Goal: Task Accomplishment & Management: Manage account settings

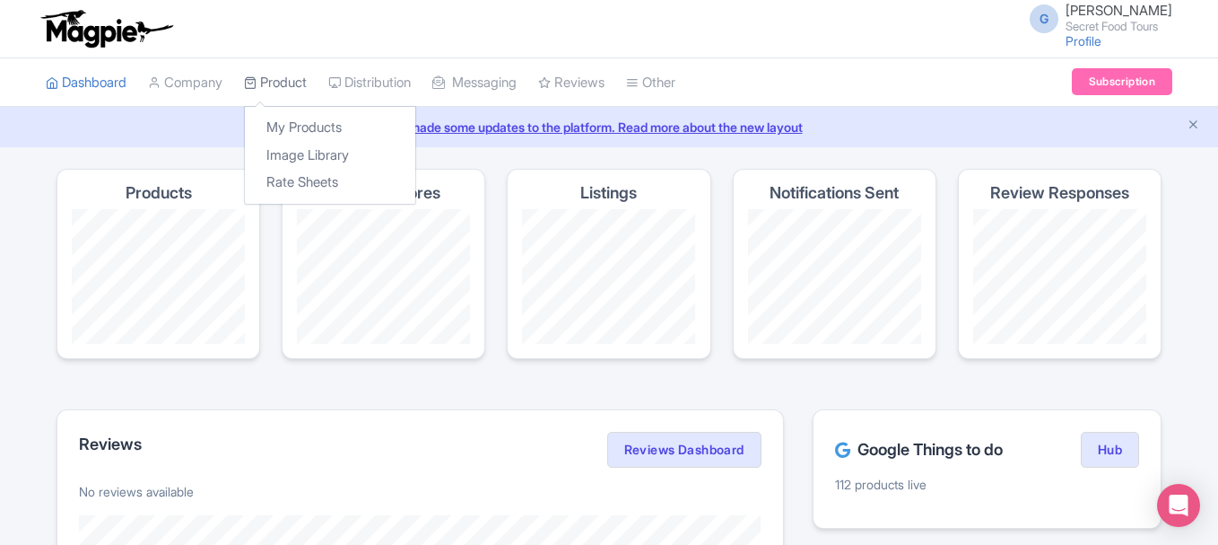
click at [275, 79] on link "Product" at bounding box center [275, 82] width 63 height 49
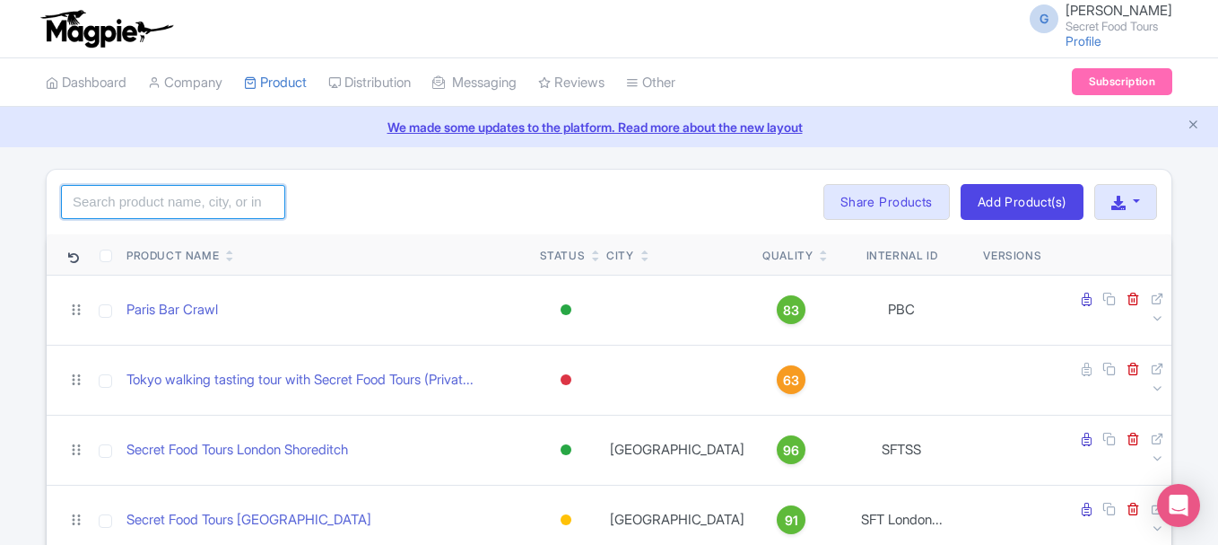
click at [232, 197] on input "search" at bounding box center [173, 202] width 224 height 34
type input "mexico"
click button "Search" at bounding box center [0, 0] width 0 height 0
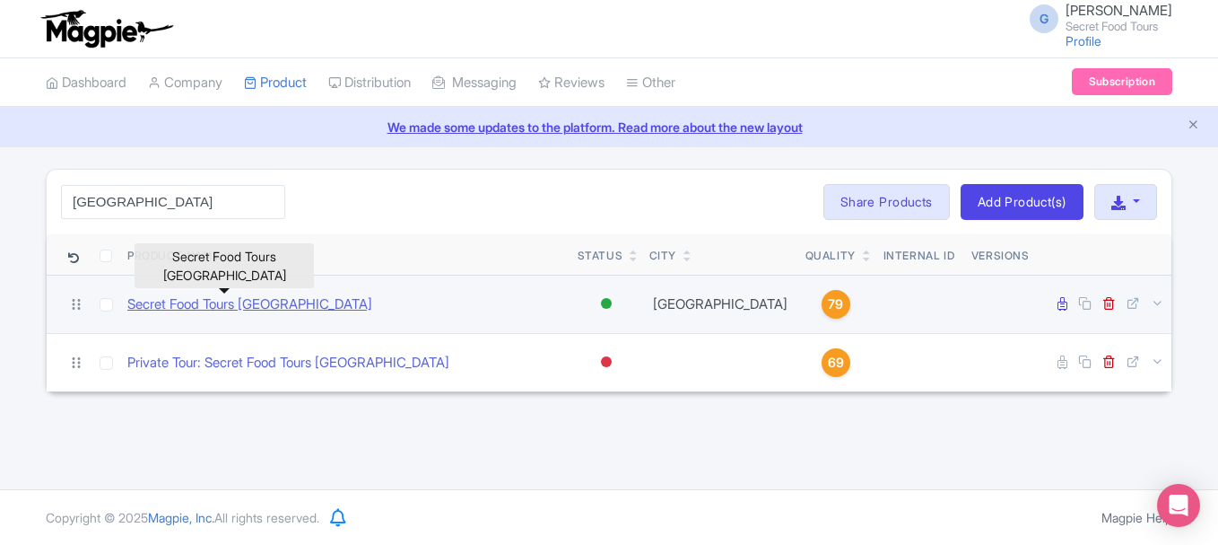
click at [264, 303] on link "Secret Food Tours Mexico City" at bounding box center [249, 304] width 245 height 21
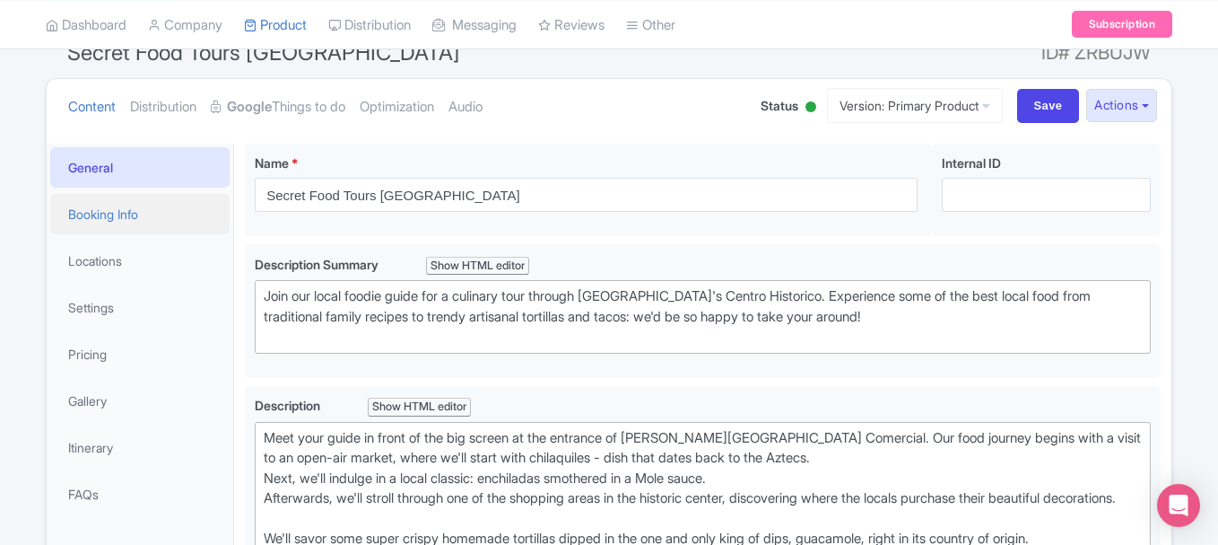
scroll to position [231, 0]
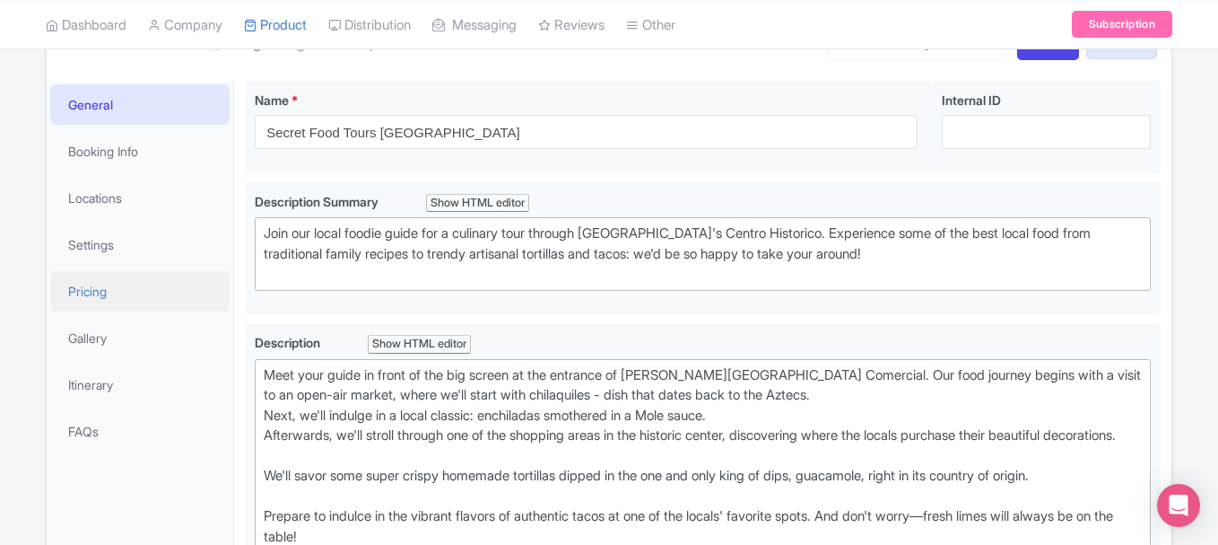
click at [121, 292] on link "Pricing" at bounding box center [139, 291] width 179 height 40
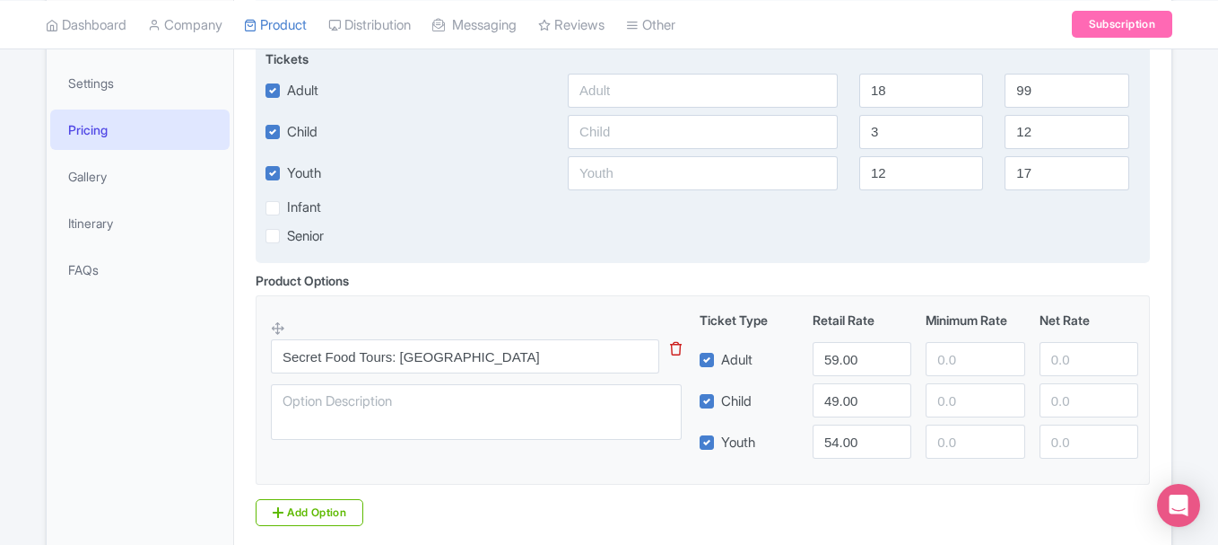
scroll to position [448, 0]
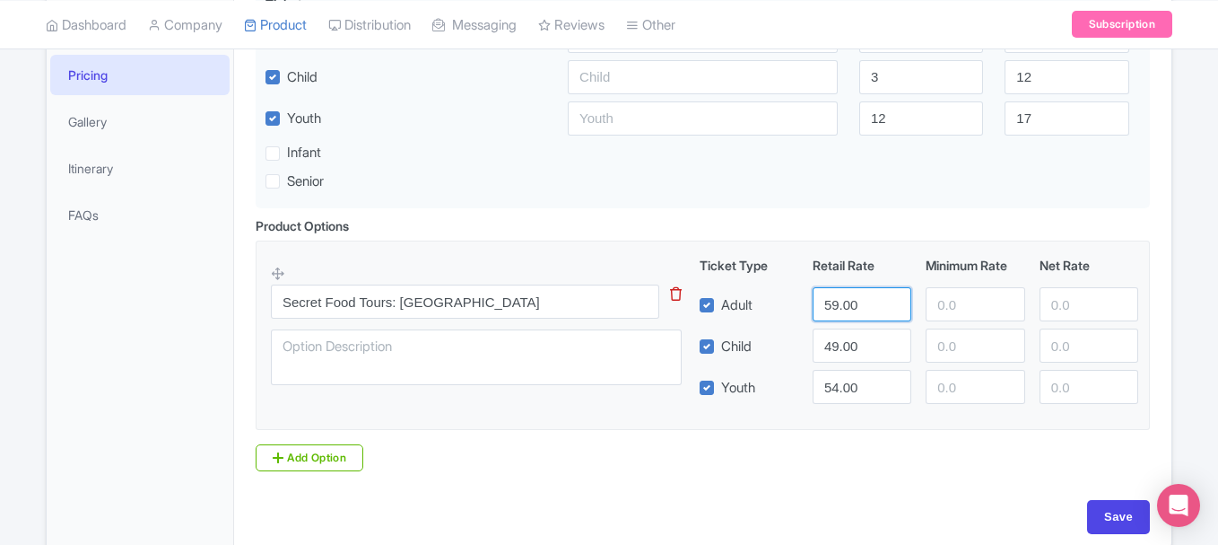
drag, startPoint x: 836, startPoint y: 304, endPoint x: 818, endPoint y: 304, distance: 17.9
click at [818, 304] on input "59.00" at bounding box center [862, 304] width 99 height 34
type input "78.00"
drag, startPoint x: 839, startPoint y: 347, endPoint x: 792, endPoint y: 351, distance: 46.8
click at [792, 351] on div "Child 49.00" at bounding box center [920, 345] width 454 height 34
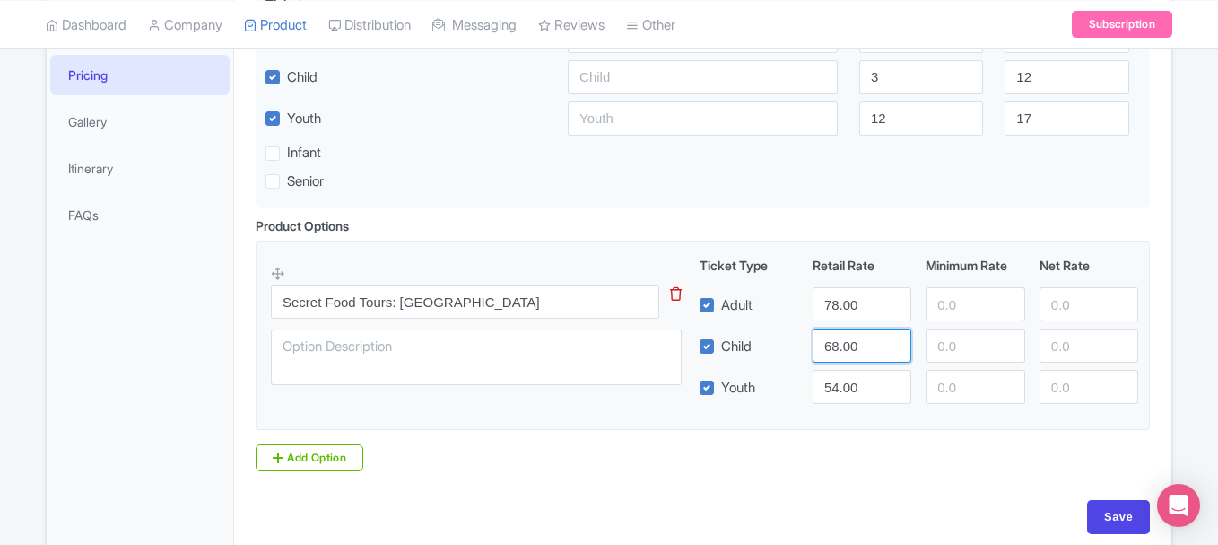
type input "68.00"
drag, startPoint x: 839, startPoint y: 387, endPoint x: 809, endPoint y: 383, distance: 29.8
click at [809, 383] on div "54.00" at bounding box center [862, 387] width 113 height 34
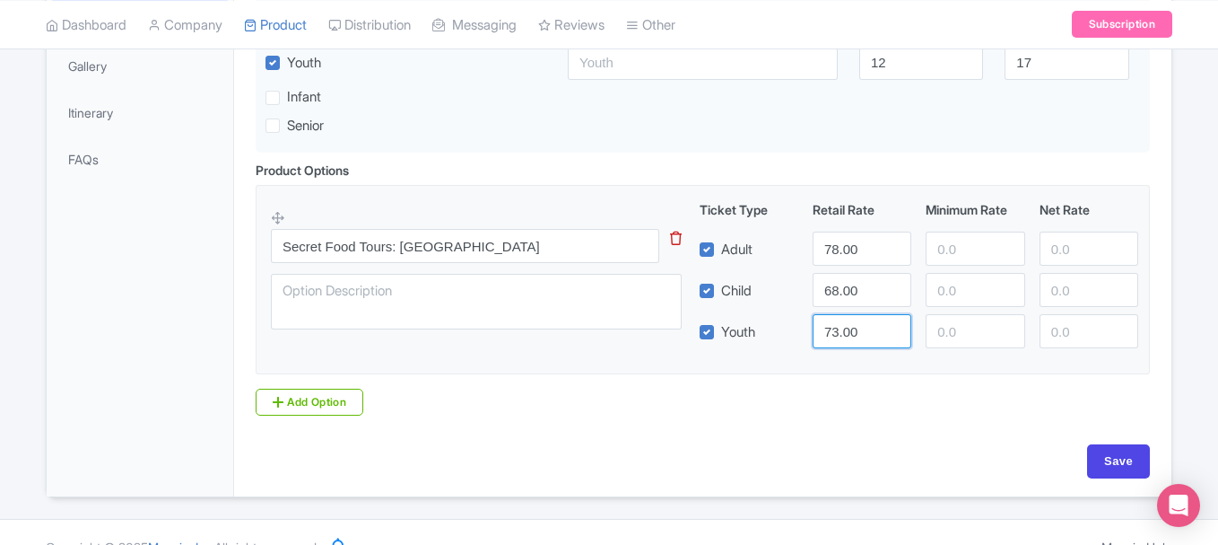
scroll to position [533, 0]
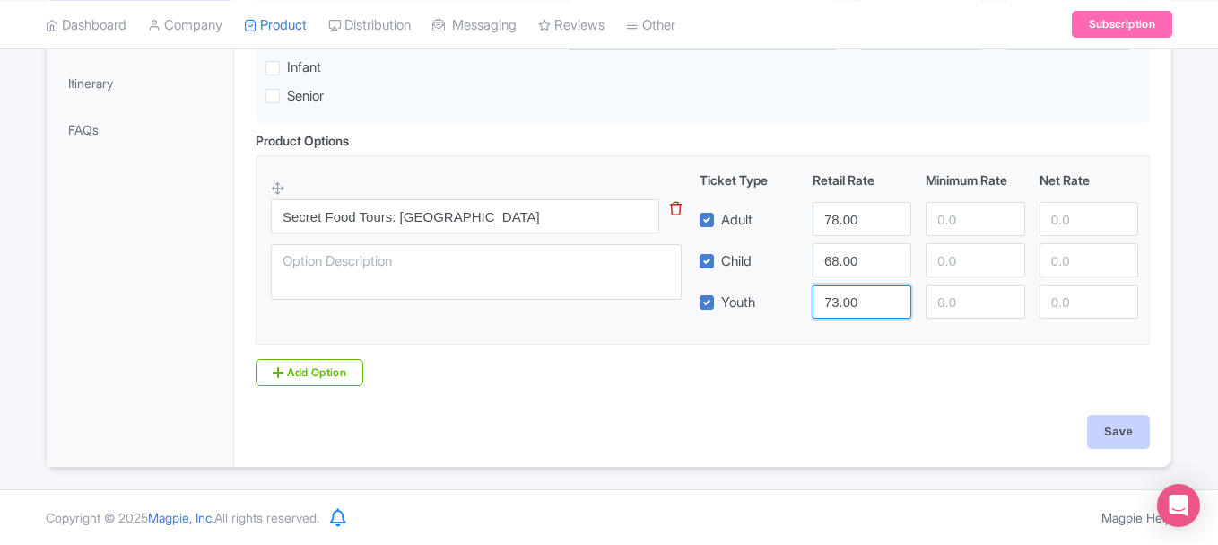
type input "73.00"
click at [1132, 418] on input "Save" at bounding box center [1118, 432] width 63 height 34
type input "Saving..."
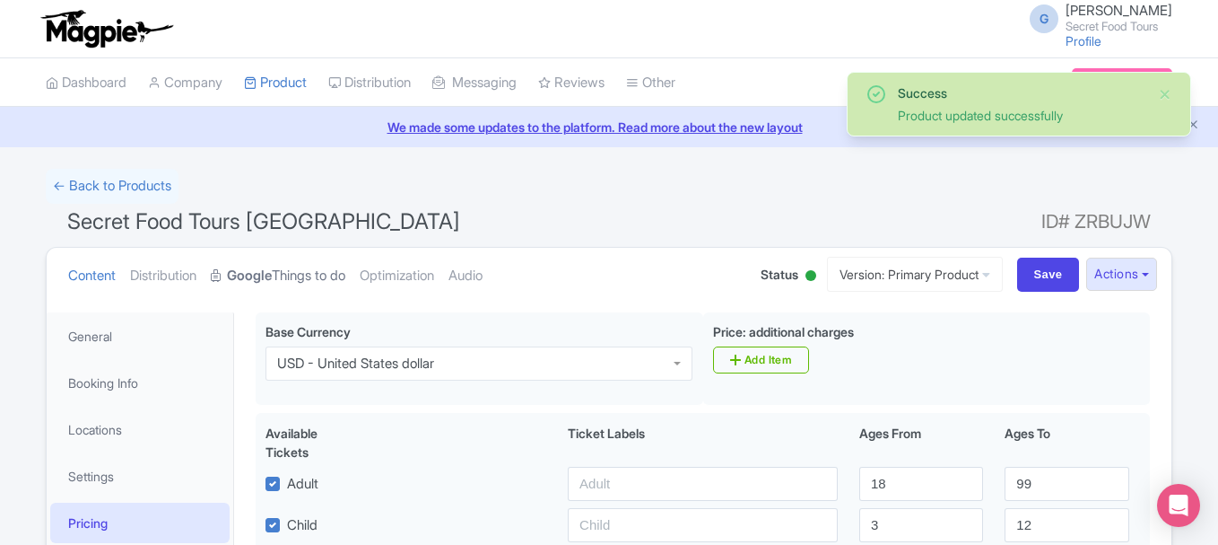
click at [322, 271] on link "Google Things to do" at bounding box center [278, 276] width 135 height 57
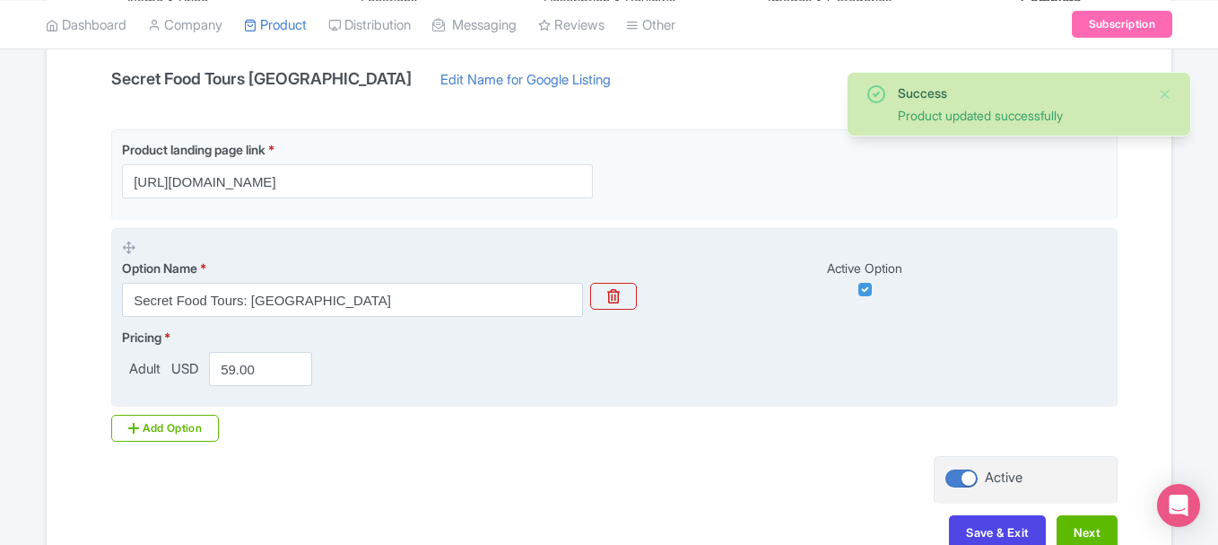
scroll to position [389, 0]
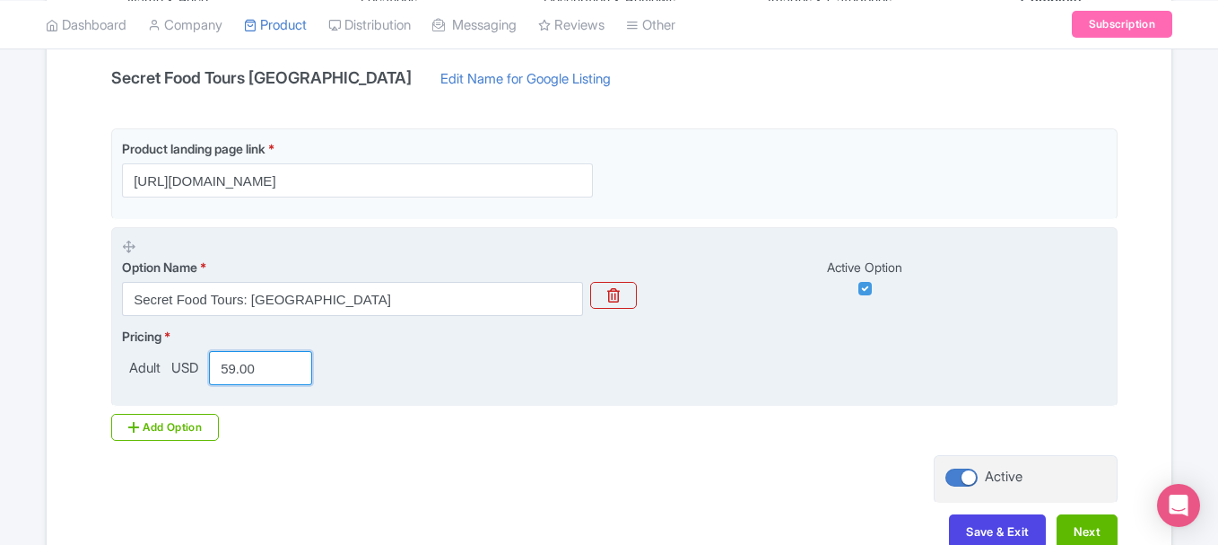
drag, startPoint x: 235, startPoint y: 368, endPoint x: 195, endPoint y: 367, distance: 40.4
click at [195, 367] on div "Adult USD 59.00" at bounding box center [220, 368] width 197 height 34
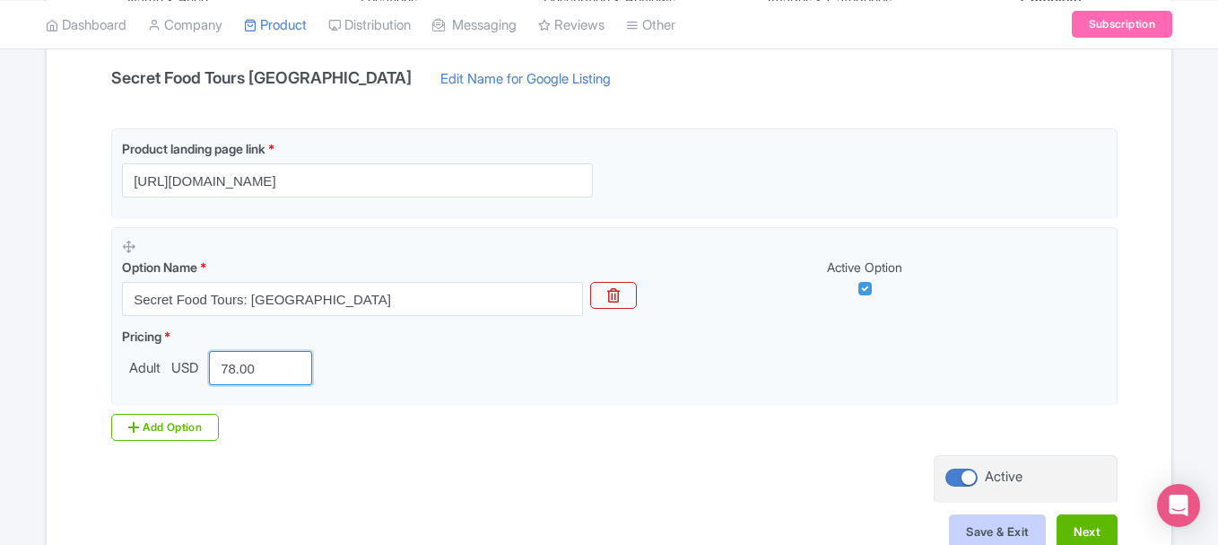
type input "78.00"
click at [1024, 528] on button "Save & Exit" at bounding box center [997, 531] width 97 height 34
